Goal: Find specific page/section: Find specific page/section

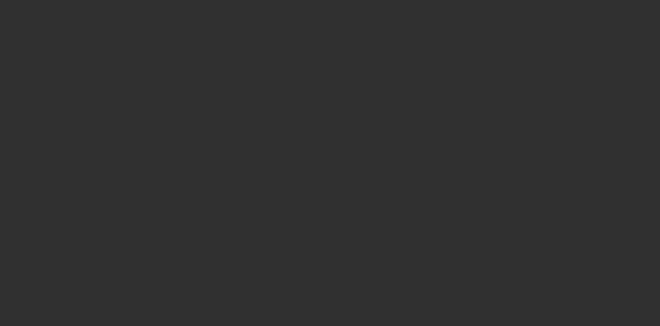
select select "10"
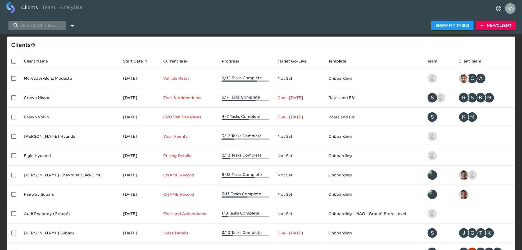
click at [51, 23] on input "search" at bounding box center [36, 25] width 57 height 9
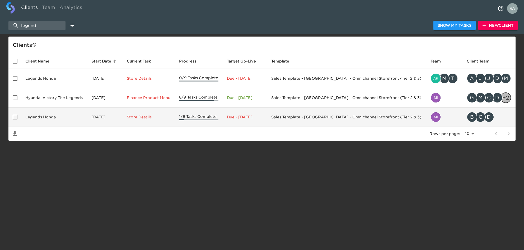
type input "legend"
click at [75, 115] on td "Legends Honda" at bounding box center [54, 116] width 66 height 19
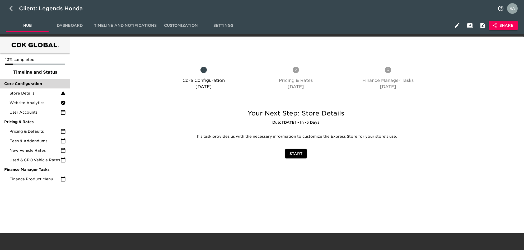
click at [33, 84] on span "Core Configuration" at bounding box center [35, 83] width 62 height 5
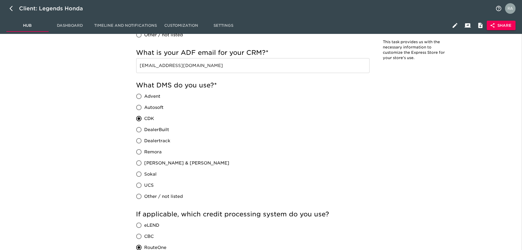
scroll to position [446, 0]
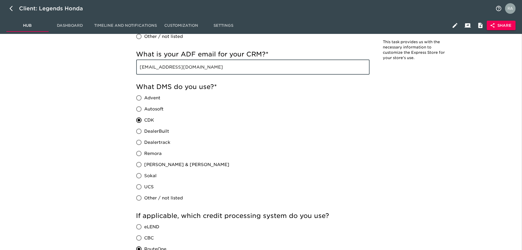
drag, startPoint x: 220, startPoint y: 64, endPoint x: 139, endPoint y: 70, distance: 82.1
click at [139, 70] on input "leads@sales.legendshonda.com" at bounding box center [252, 67] width 233 height 15
drag, startPoint x: 220, startPoint y: 69, endPoint x: 127, endPoint y: 73, distance: 93.1
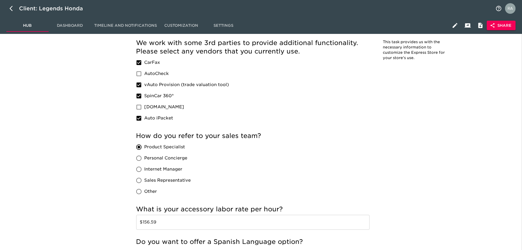
scroll to position [846, 0]
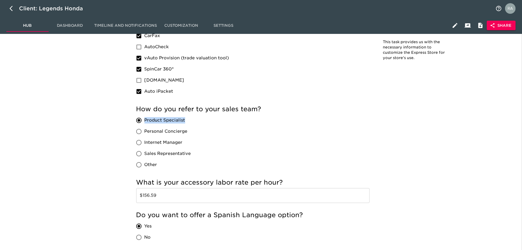
drag, startPoint x: 189, startPoint y: 120, endPoint x: 144, endPoint y: 122, distance: 45.0
click at [144, 122] on label "Product Specialist" at bounding box center [162, 119] width 58 height 11
copy span "Product Specialist"
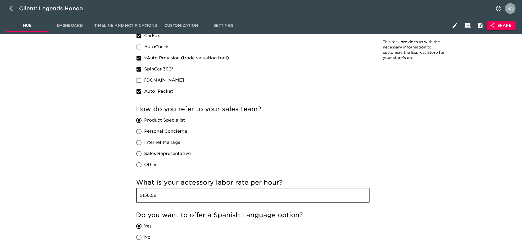
drag, startPoint x: 162, startPoint y: 193, endPoint x: 146, endPoint y: 197, distance: 16.3
click at [145, 197] on input "$156.59" at bounding box center [252, 195] width 233 height 15
click at [166, 197] on input "$156.59" at bounding box center [252, 195] width 233 height 15
drag, startPoint x: 161, startPoint y: 197, endPoint x: 142, endPoint y: 201, distance: 19.0
click at [142, 201] on input "$156.59" at bounding box center [252, 195] width 233 height 15
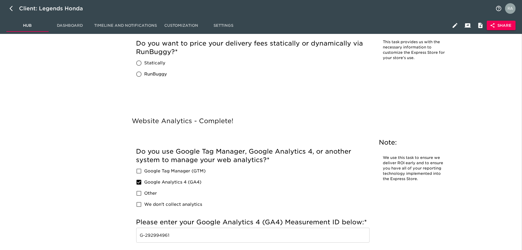
scroll to position [1363, 0]
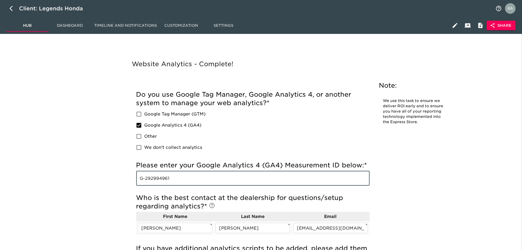
drag, startPoint x: 158, startPoint y: 183, endPoint x: 126, endPoint y: 186, distance: 32.4
click at [126, 186] on div "Website Analytics - Complete! Note: We use this task to ensure we deliver ROI e…" at bounding box center [295, 188] width 338 height 258
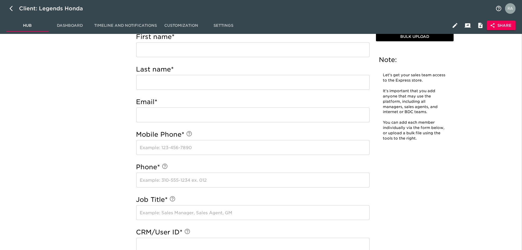
scroll to position [1715, 0]
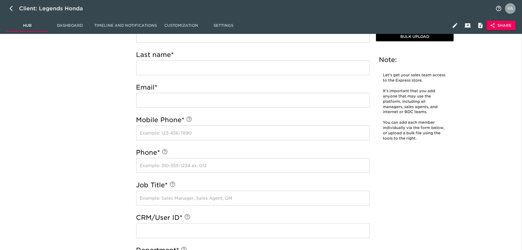
click at [464, 103] on div "User Accounts Overdue! Note: Let's get your sales team access to the Express st…" at bounding box center [295, 207] width 448 height 448
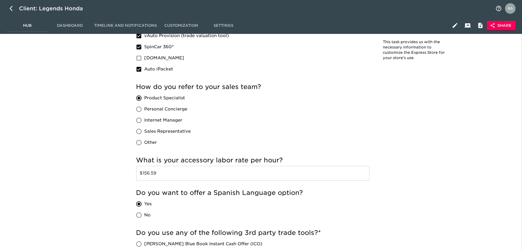
scroll to position [868, 0]
click at [14, 10] on icon "button" at bounding box center [13, 8] width 6 height 6
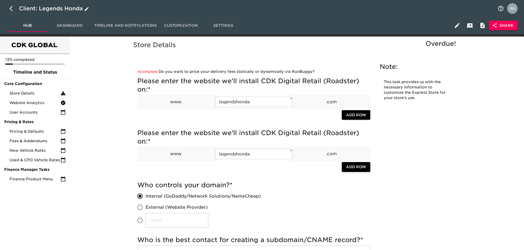
select select "10"
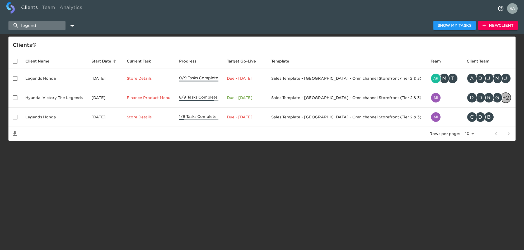
click at [56, 22] on input "legend" at bounding box center [36, 25] width 57 height 9
drag, startPoint x: 24, startPoint y: 22, endPoint x: 16, endPoint y: 23, distance: 7.7
click at [16, 23] on input "legend" at bounding box center [36, 25] width 57 height 9
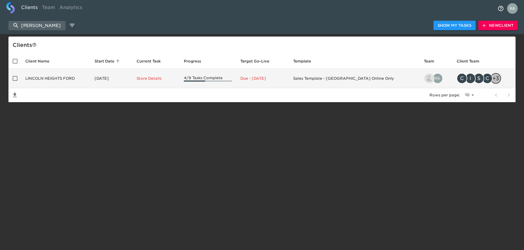
type input "lincoln heigh"
click at [49, 79] on td "LINCOLN HEIGHTS FORD" at bounding box center [55, 78] width 69 height 19
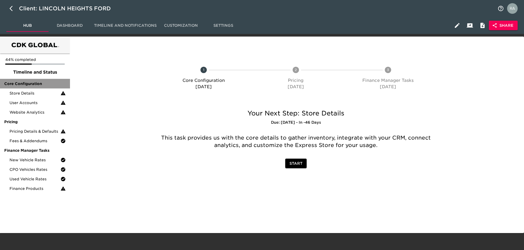
click at [37, 82] on span "Core Configuration" at bounding box center [35, 83] width 62 height 5
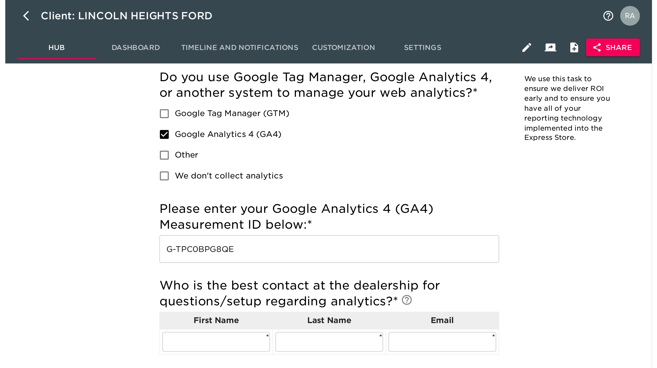
scroll to position [1539, 0]
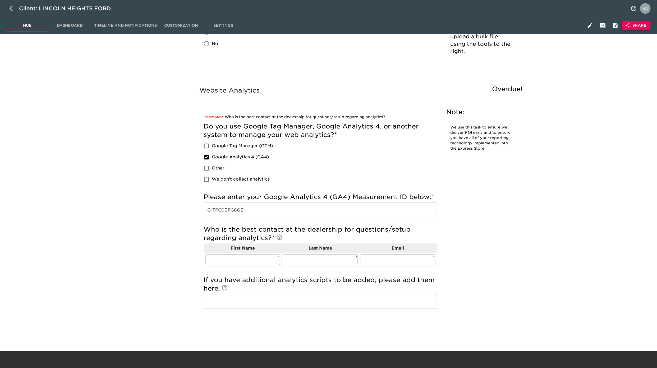
click at [512, 177] on div "Website Analytics Overdue! Note: We use this task to ensure we deliver ROI earl…" at bounding box center [363, 205] width 328 height 240
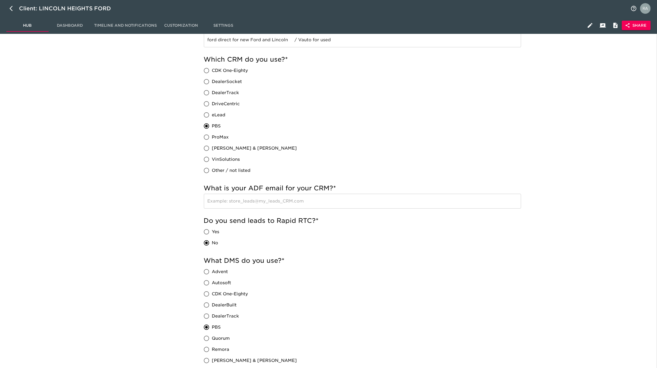
scroll to position [211, 0]
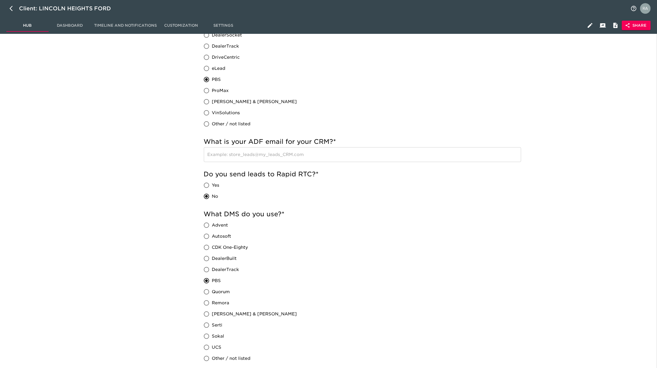
click at [289, 154] on input "text" at bounding box center [362, 154] width 317 height 15
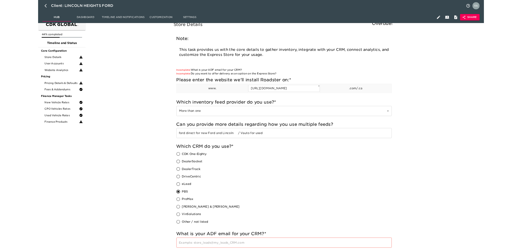
scroll to position [0, 0]
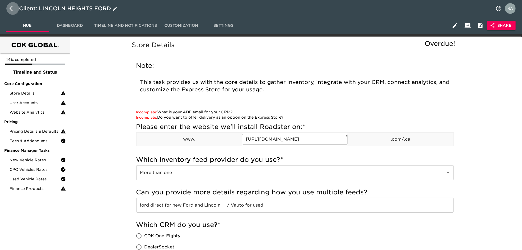
click at [9, 6] on button "button" at bounding box center [12, 8] width 13 height 13
select select "10"
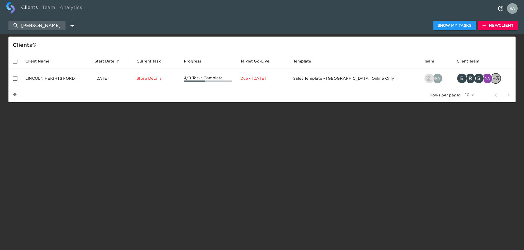
drag, startPoint x: 52, startPoint y: 28, endPoint x: 1, endPoint y: 24, distance: 50.9
click at [1, 24] on div "lincoln heigh Show My Tasks New Client" at bounding box center [262, 25] width 524 height 17
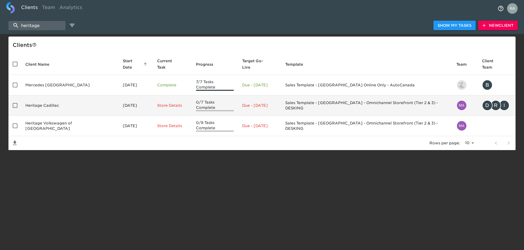
type input "heritage"
click at [51, 95] on td "Heritage Cadillac" at bounding box center [70, 105] width 98 height 20
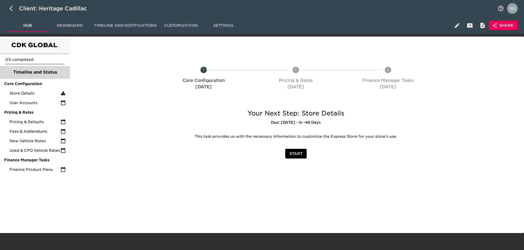
click at [27, 74] on span "Timeline and Status" at bounding box center [35, 72] width 62 height 6
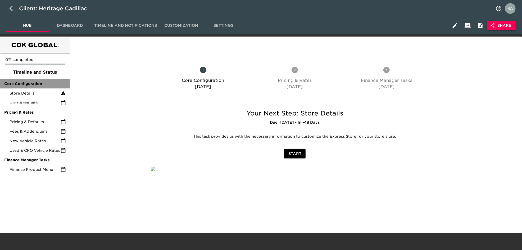
click at [40, 82] on span "Core Configuration" at bounding box center [35, 83] width 62 height 5
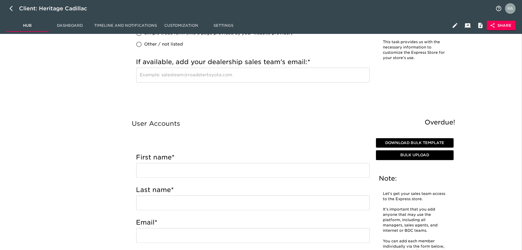
scroll to position [775, 0]
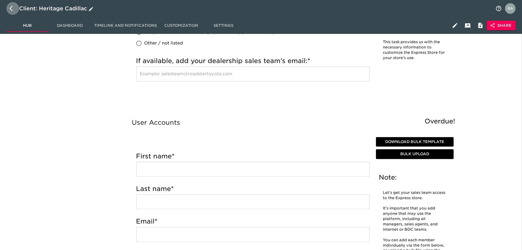
click at [12, 13] on button "button" at bounding box center [12, 8] width 13 height 13
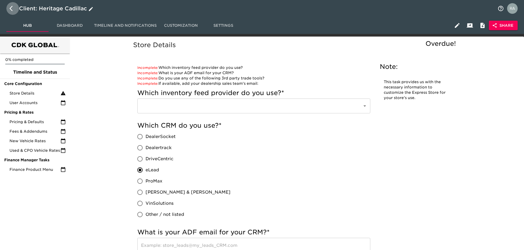
select select "10"
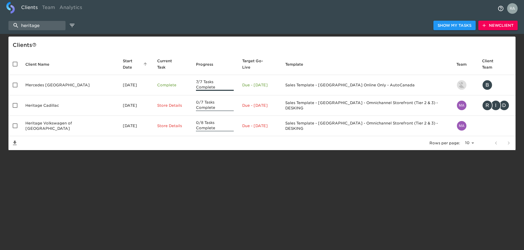
drag, startPoint x: 48, startPoint y: 24, endPoint x: -28, endPoint y: 24, distance: 76.7
click at [0, 24] on html "Clients Team Analytics heritage Show My Tasks New Client Client s Client Name S…" at bounding box center [262, 83] width 524 height 167
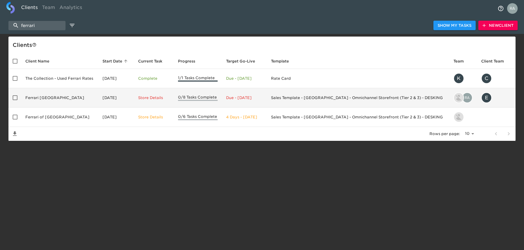
type input "ferrari"
click at [56, 102] on td "Ferrari South Bay" at bounding box center [59, 97] width 77 height 19
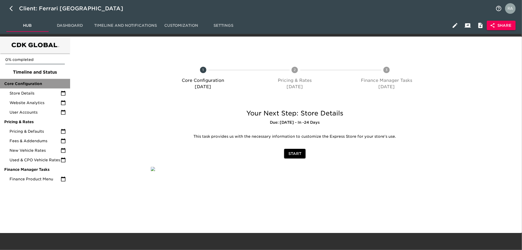
click at [23, 79] on div "Core Configuration" at bounding box center [35, 84] width 70 height 10
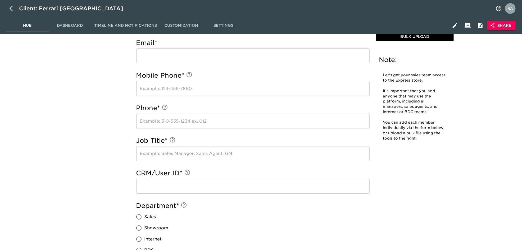
scroll to position [1433, 0]
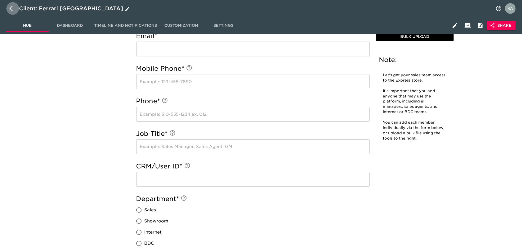
click at [12, 9] on icon "button" at bounding box center [13, 8] width 6 height 6
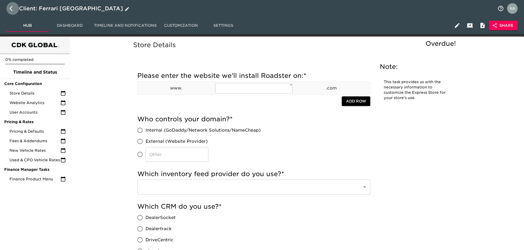
select select "10"
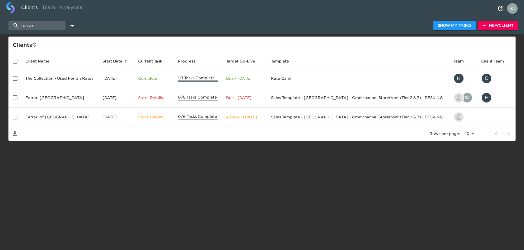
drag, startPoint x: 45, startPoint y: 25, endPoint x: 0, endPoint y: 25, distance: 45.2
click at [3, 25] on div "ferrari Show My Tasks New Client" at bounding box center [262, 25] width 524 height 17
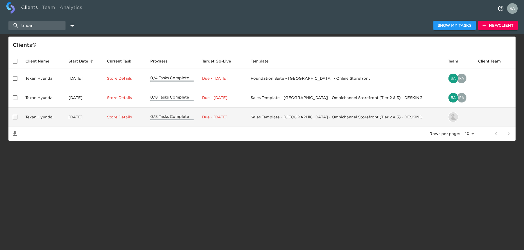
type input "texan"
click at [38, 114] on td "Texan Hyundai" at bounding box center [42, 116] width 43 height 19
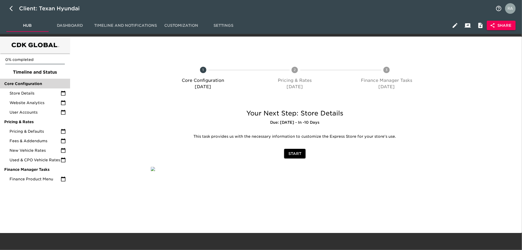
click at [33, 81] on span "Core Configuration" at bounding box center [35, 83] width 62 height 5
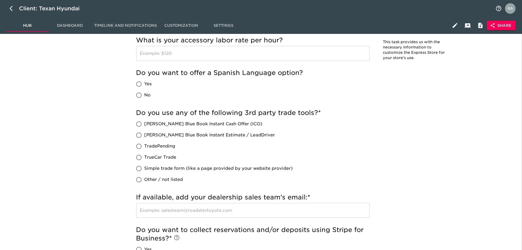
scroll to position [846, 0]
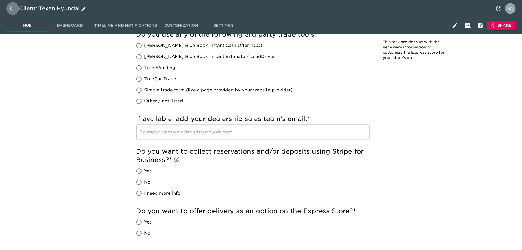
click at [10, 11] on icon "button" at bounding box center [13, 8] width 6 height 6
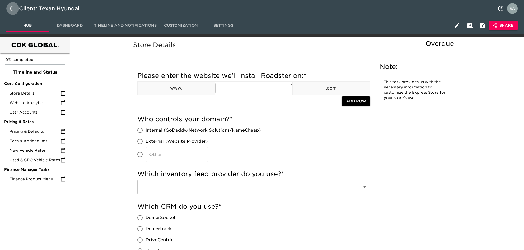
select select "10"
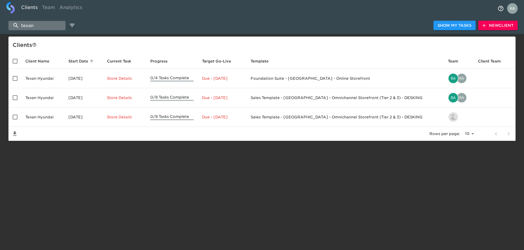
drag, startPoint x: 39, startPoint y: 23, endPoint x: 22, endPoint y: 24, distance: 16.4
click at [13, 24] on input "texan" at bounding box center [36, 25] width 57 height 9
drag, startPoint x: 274, startPoint y: 221, endPoint x: 259, endPoint y: 214, distance: 16.7
click at [274, 158] on html "Clients Team Analytics texan Show My Tasks New Client Client s Client Name Star…" at bounding box center [262, 79] width 524 height 158
